Goal: Check status: Check status

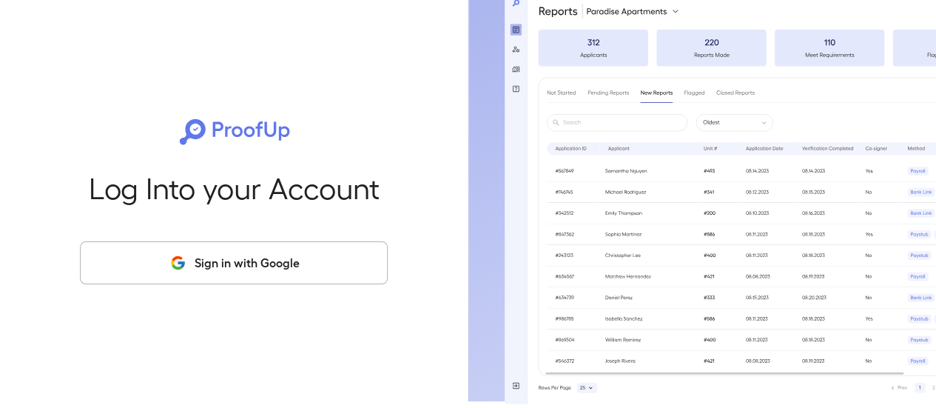
scroll to position [9, 0]
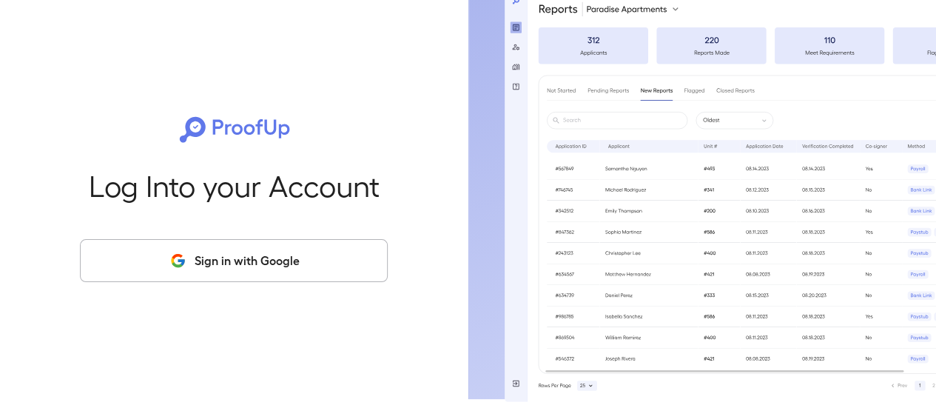
click at [266, 261] on button "Sign in with Google" at bounding box center [234, 260] width 308 height 43
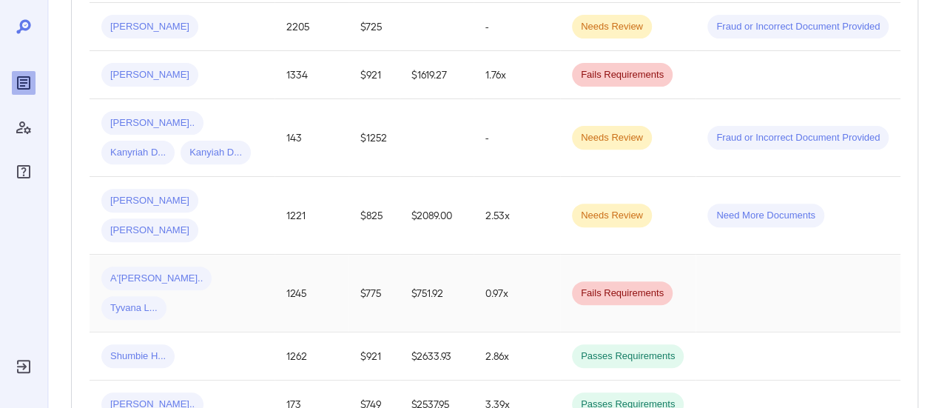
scroll to position [601, 0]
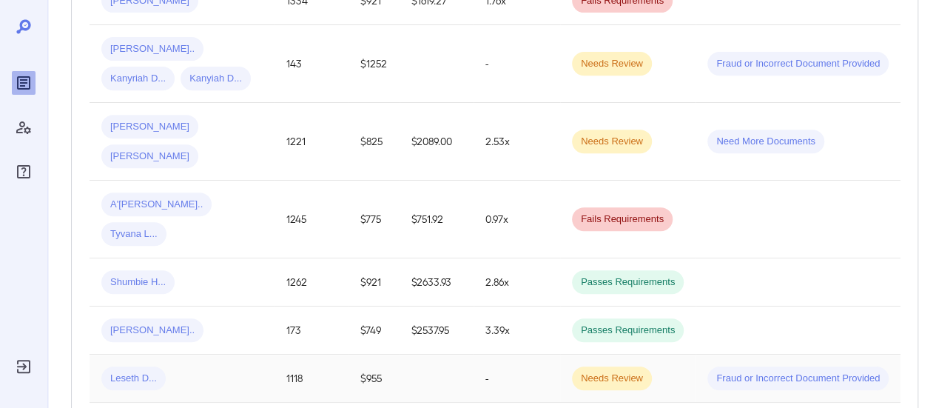
click at [231, 366] on div "Leseth D..." at bounding box center [181, 378] width 161 height 24
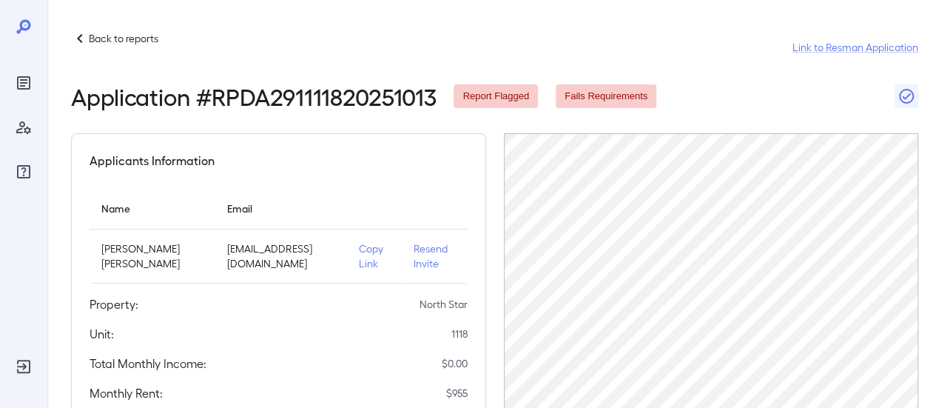
click at [115, 33] on p "Back to reports" at bounding box center [124, 38] width 70 height 15
